Goal: Task Accomplishment & Management: Manage account settings

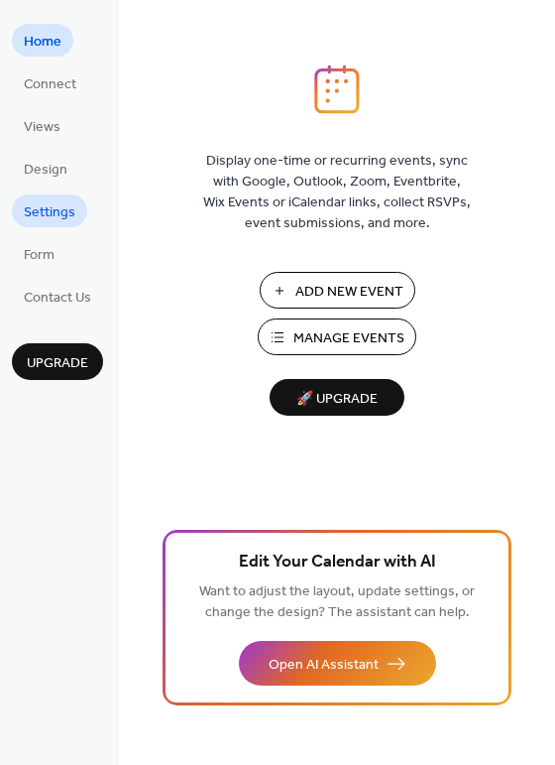
click at [55, 207] on span "Settings" at bounding box center [50, 212] width 52 height 21
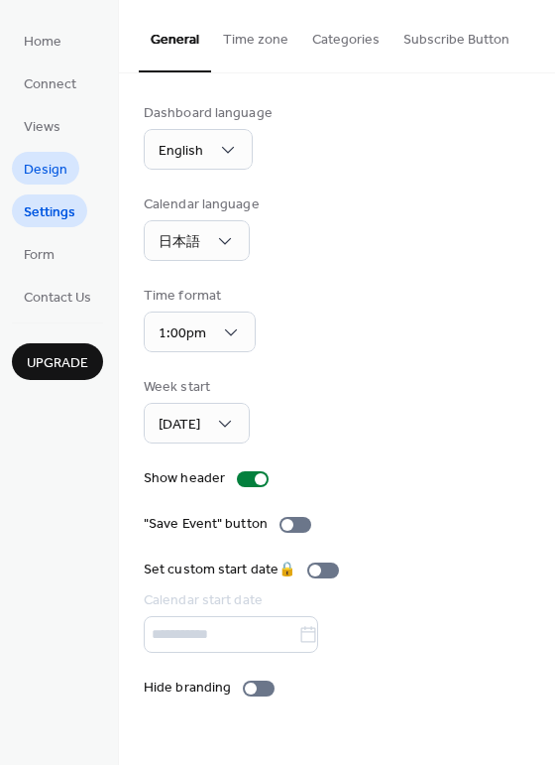
click at [48, 169] on span "Design" at bounding box center [46, 170] width 44 height 21
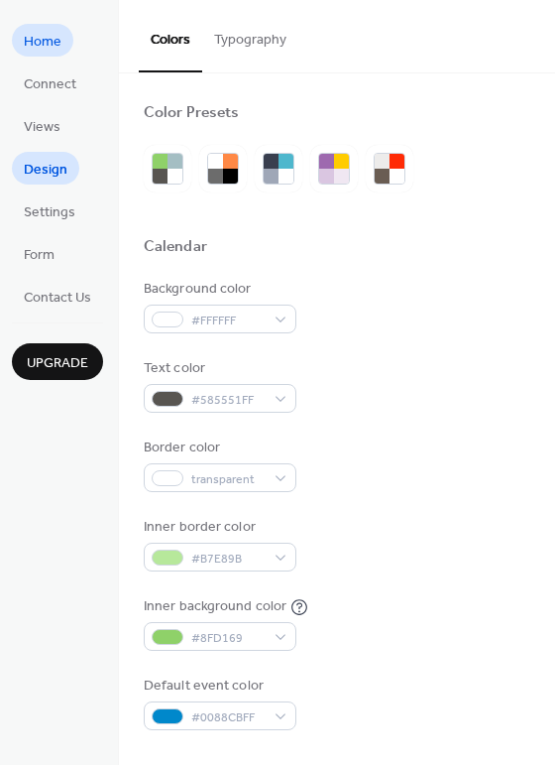
click at [50, 35] on span "Home" at bounding box center [43, 42] width 38 height 21
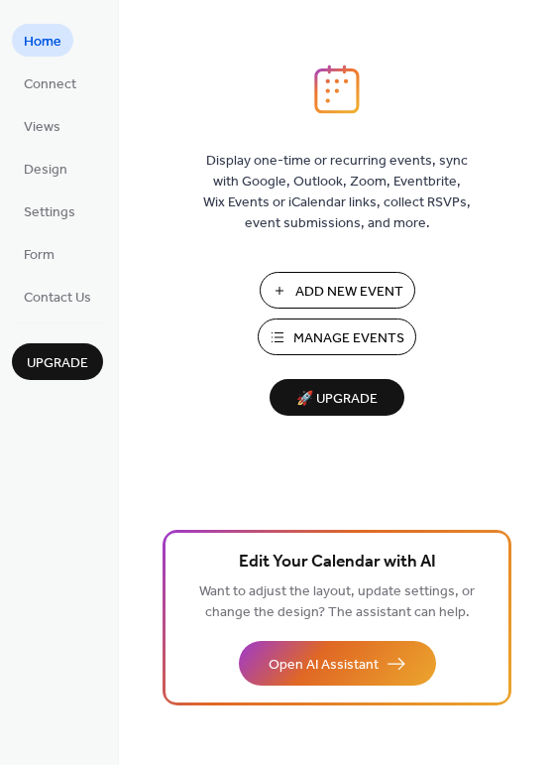
click at [357, 298] on span "Add New Event" at bounding box center [350, 292] width 108 height 21
click at [384, 332] on span "Manage Events" at bounding box center [349, 338] width 111 height 21
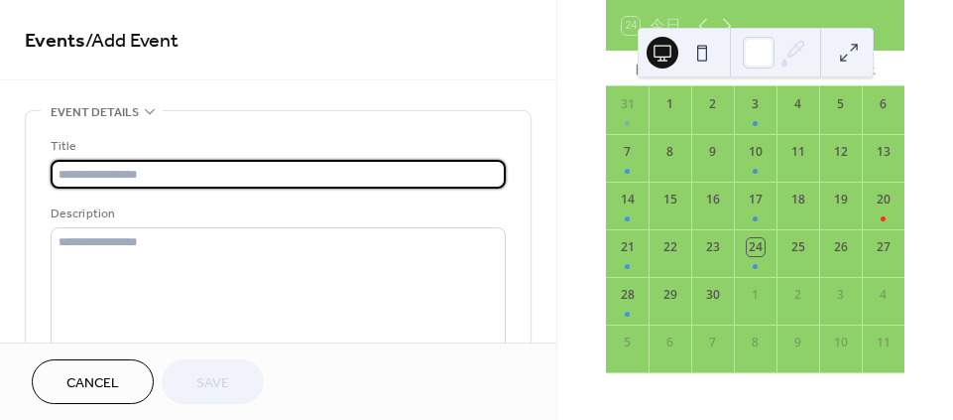
scroll to position [132, 0]
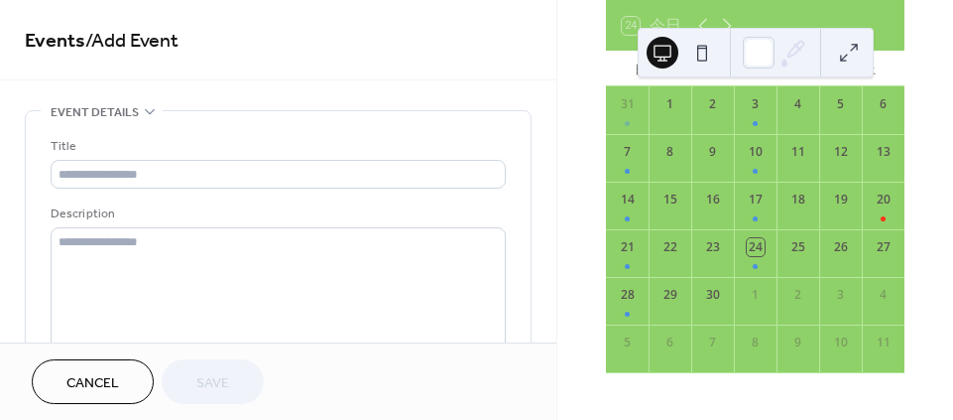
drag, startPoint x: 636, startPoint y: 259, endPoint x: 334, endPoint y: 99, distance: 341.2
click at [334, 99] on div "**********" at bounding box center [278, 171] width 556 height 342
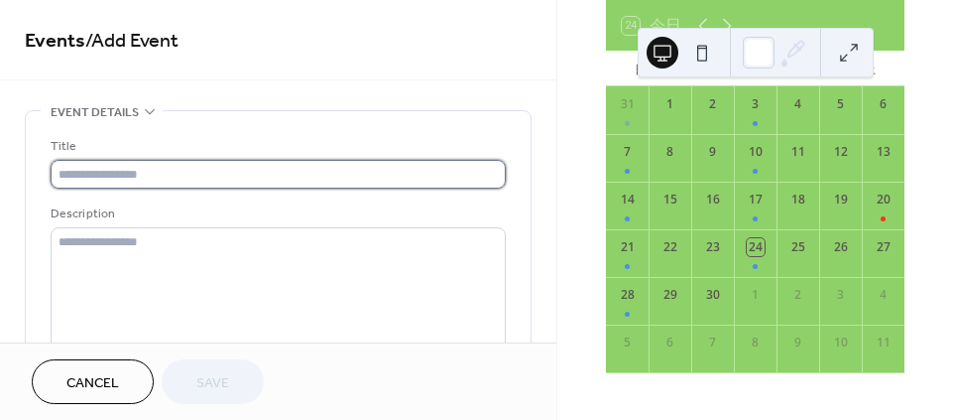
click at [225, 177] on input "text" at bounding box center [278, 174] width 455 height 29
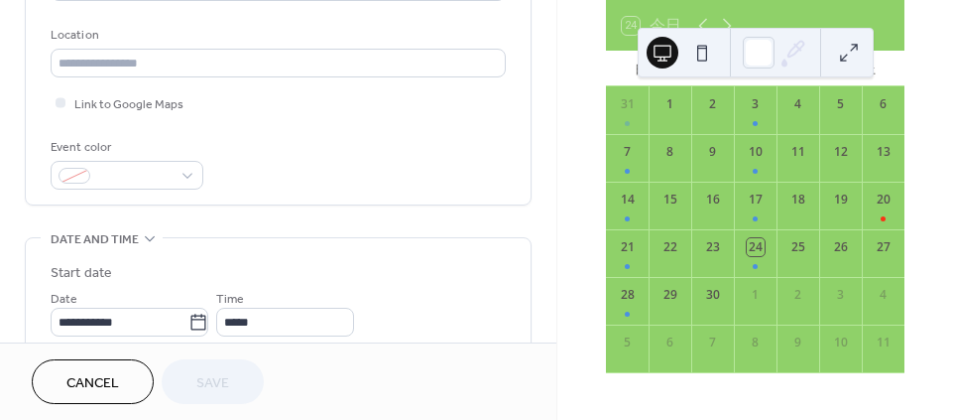
scroll to position [397, 0]
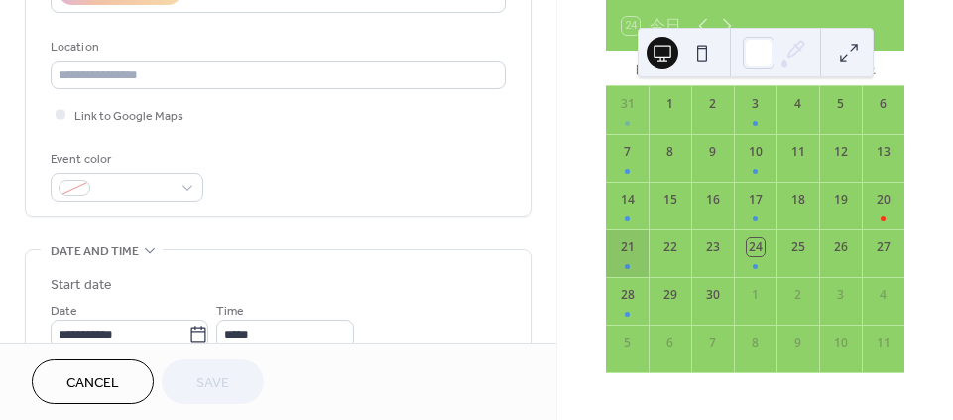
click at [649, 258] on div "21" at bounding box center [627, 253] width 43 height 48
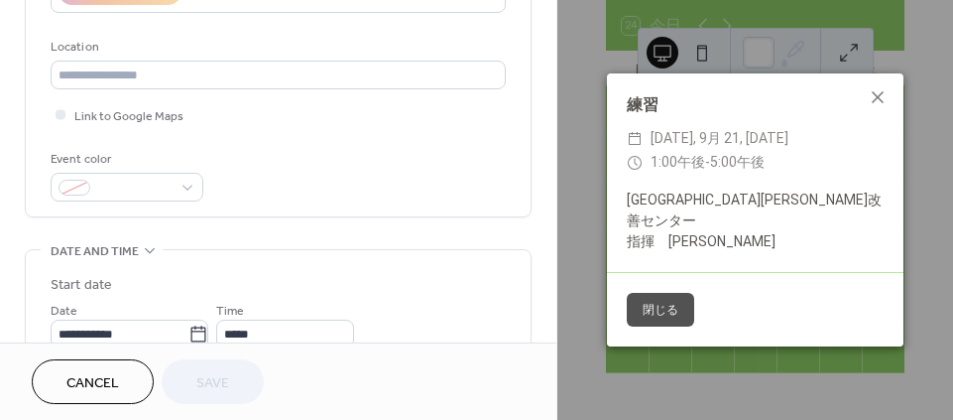
click at [668, 293] on button "閉じる" at bounding box center [660, 310] width 67 height 34
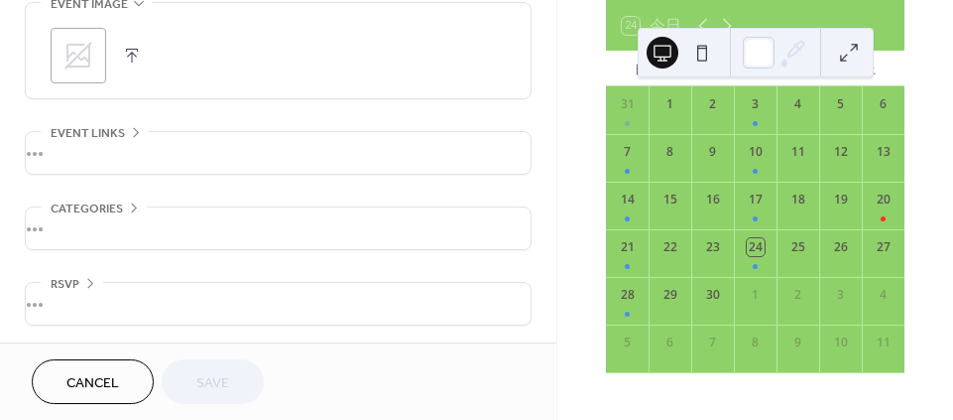
scroll to position [944, 0]
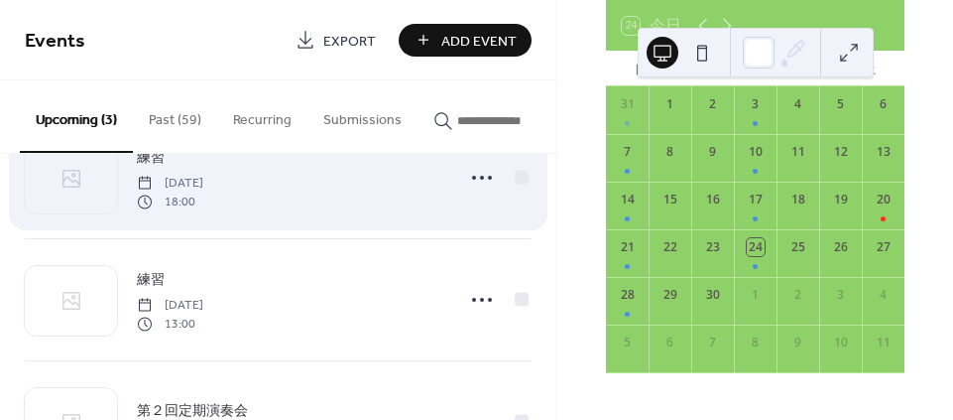
scroll to position [132, 0]
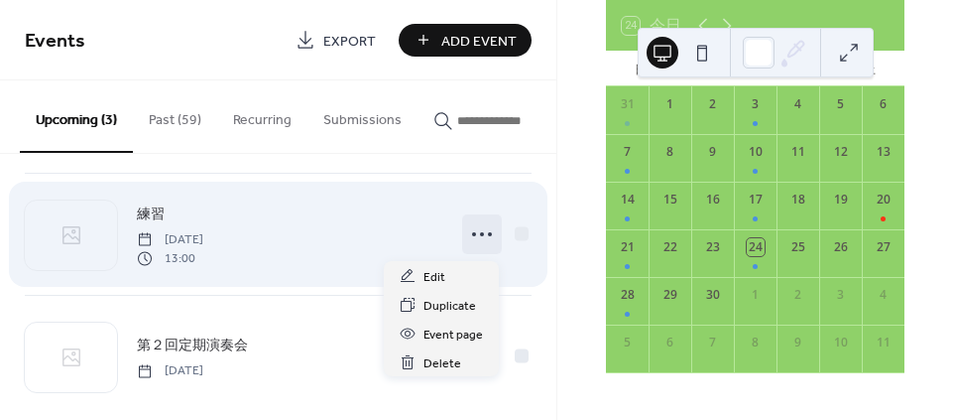
click at [478, 242] on icon at bounding box center [482, 234] width 32 height 32
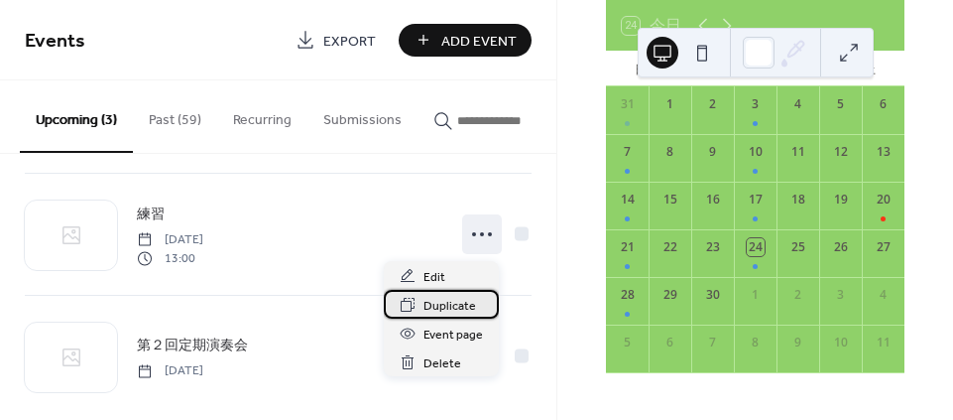
click at [463, 303] on span "Duplicate" at bounding box center [450, 306] width 53 height 21
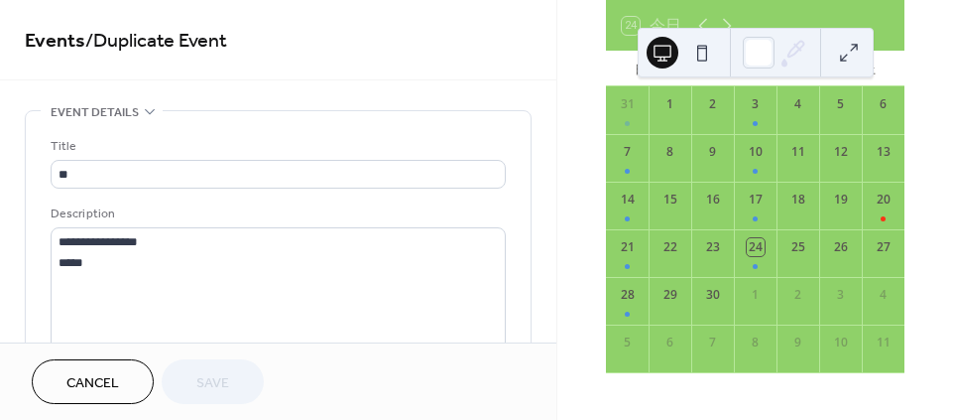
click at [111, 373] on span "Cancel" at bounding box center [92, 383] width 53 height 21
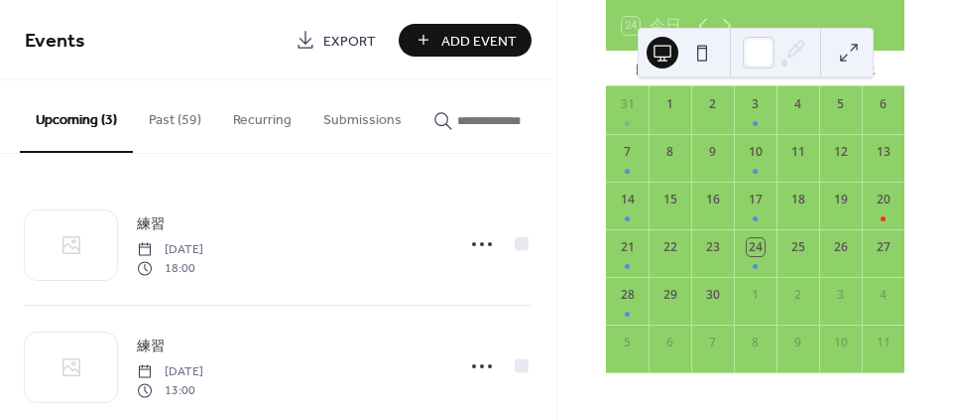
click at [164, 118] on button "Past (59)" at bounding box center [175, 115] width 84 height 70
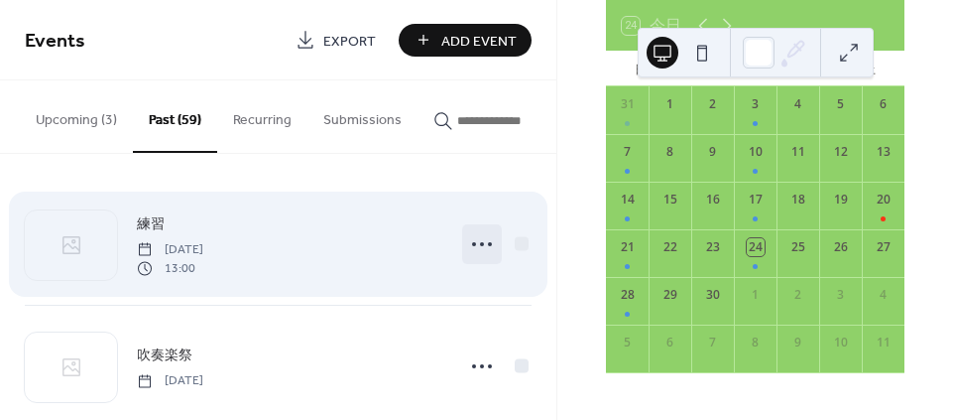
click at [473, 251] on icon at bounding box center [482, 244] width 32 height 32
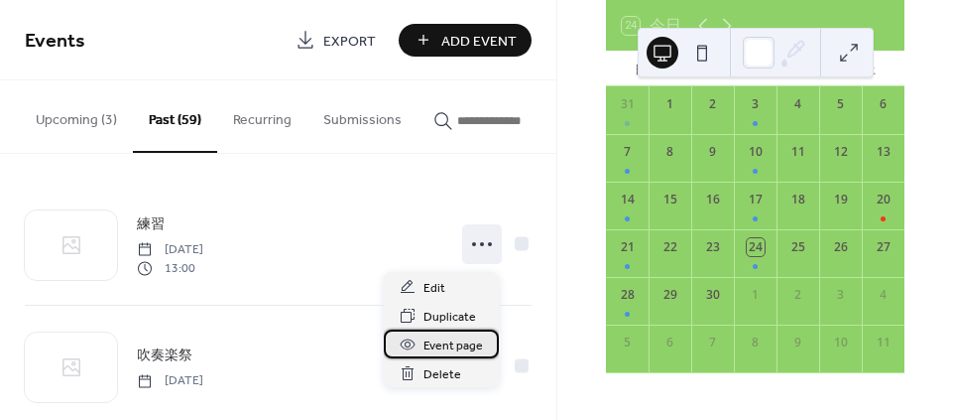
click at [467, 346] on span "Event page" at bounding box center [454, 345] width 60 height 21
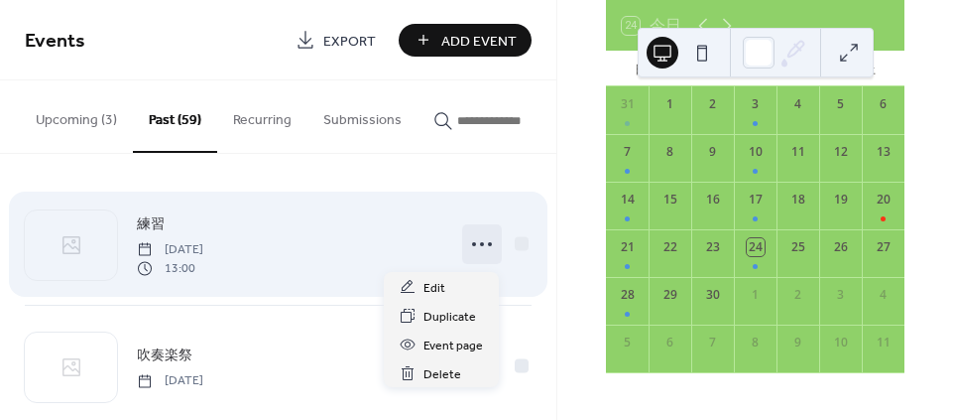
drag, startPoint x: 474, startPoint y: 255, endPoint x: 461, endPoint y: 253, distance: 13.0
click at [462, 253] on div at bounding box center [482, 244] width 40 height 40
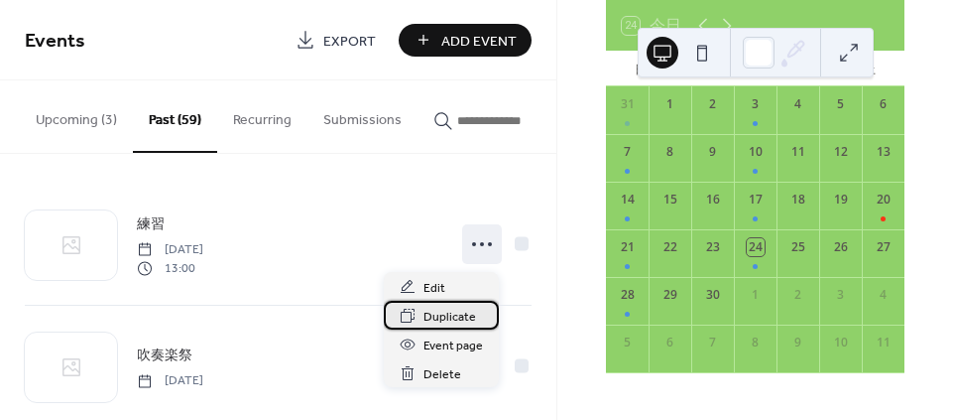
click at [449, 319] on span "Duplicate" at bounding box center [450, 316] width 53 height 21
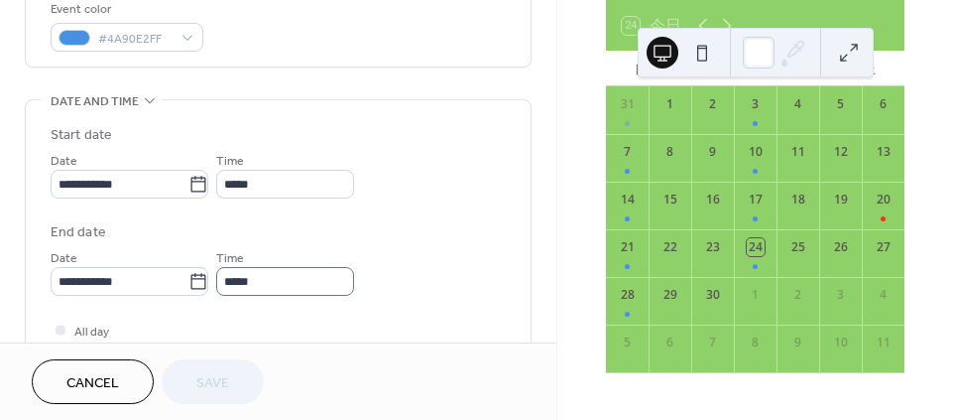
scroll to position [529, 0]
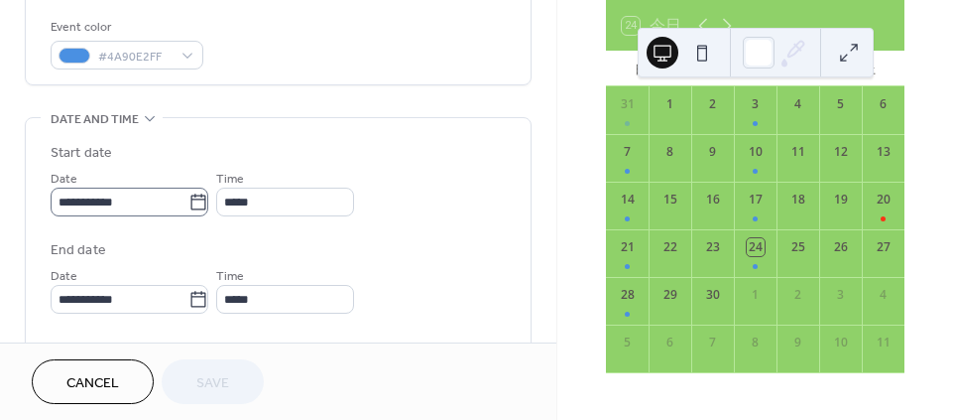
click at [208, 202] on icon at bounding box center [198, 202] width 20 height 20
click at [188, 202] on input "**********" at bounding box center [120, 201] width 138 height 29
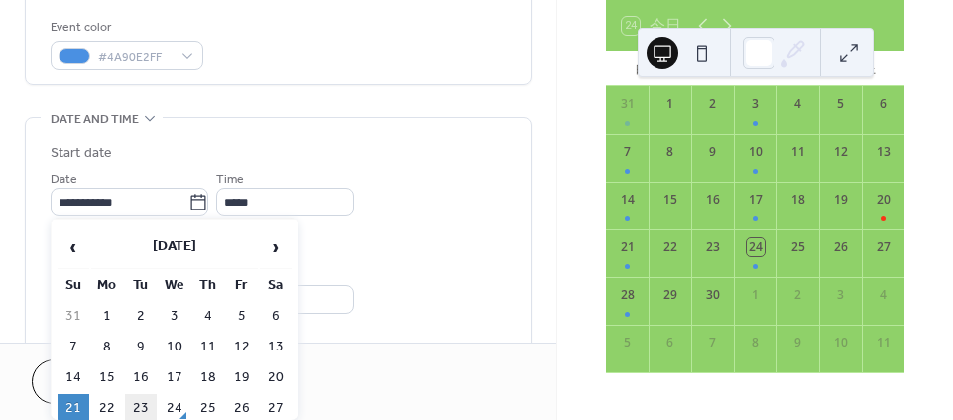
click at [140, 402] on td "23" at bounding box center [141, 408] width 32 height 29
type input "**********"
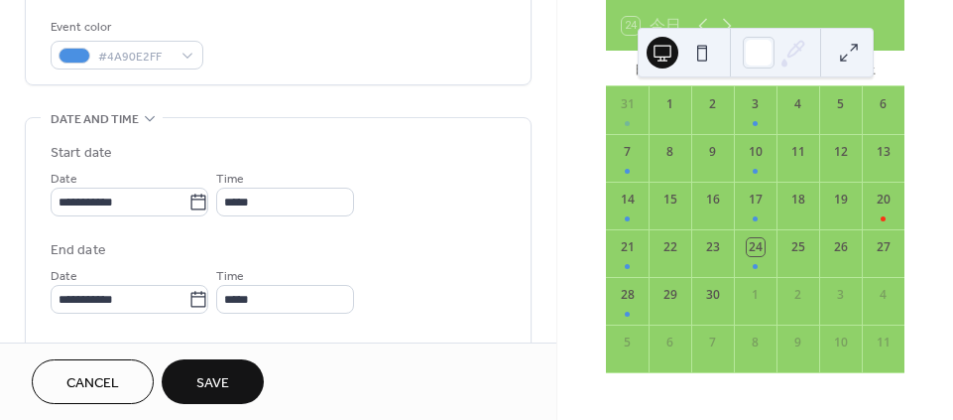
click at [202, 378] on span "Save" at bounding box center [212, 383] width 33 height 21
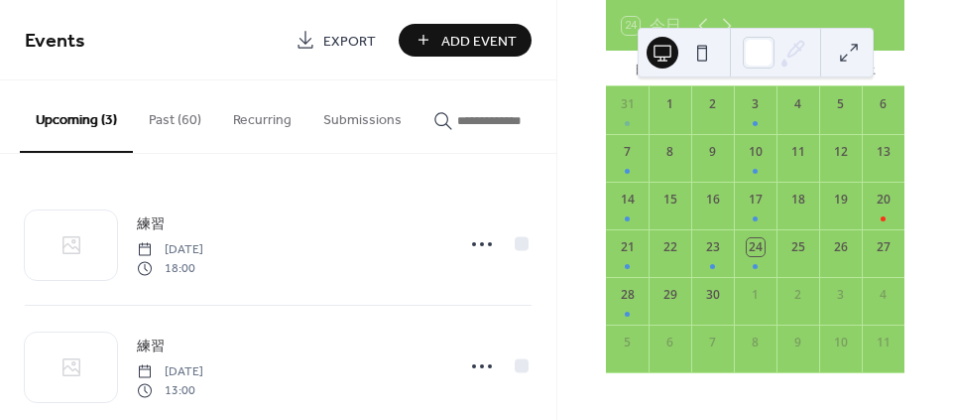
click at [904, 124] on div "9月 2025 24 今日 日 月 火 水 木 金 土 31 1 2 3 4 5 6 7 8 9 10 11 12 13 14 15 16 17 18 19 …" at bounding box center [755, 182] width 332 height 411
